Goal: Task Accomplishment & Management: Use online tool/utility

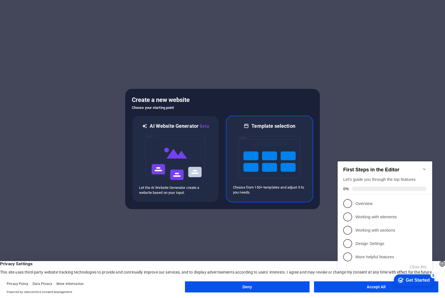
click at [268, 174] on img at bounding box center [269, 157] width 61 height 56
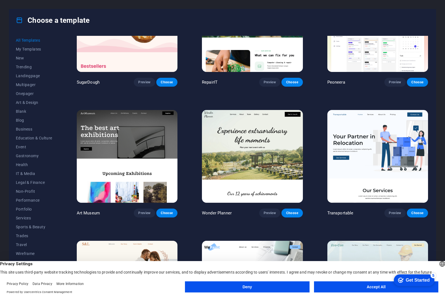
scroll to position [83, 0]
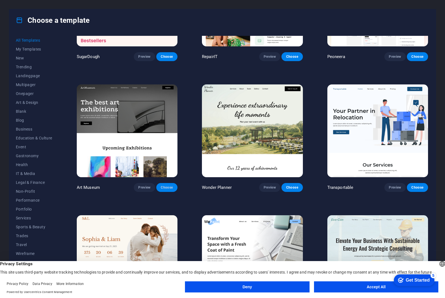
click at [161, 185] on span "Choose" at bounding box center [167, 187] width 12 height 4
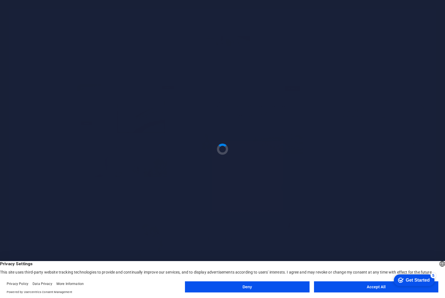
click at [362, 292] on button "Accept All" at bounding box center [376, 286] width 124 height 11
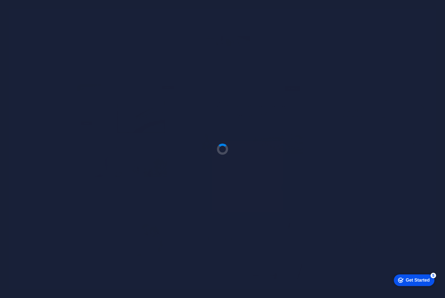
click at [362, 290] on div at bounding box center [222, 149] width 445 height 298
